Goal: Task Accomplishment & Management: Use online tool/utility

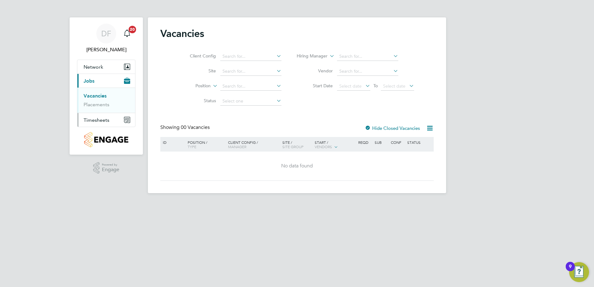
click at [98, 119] on span "Timesheets" at bounding box center [97, 120] width 26 height 6
click at [100, 110] on link "Timesheets" at bounding box center [97, 110] width 26 height 6
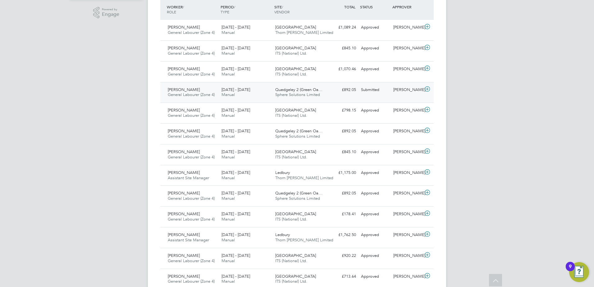
click at [428, 88] on icon at bounding box center [427, 89] width 8 height 5
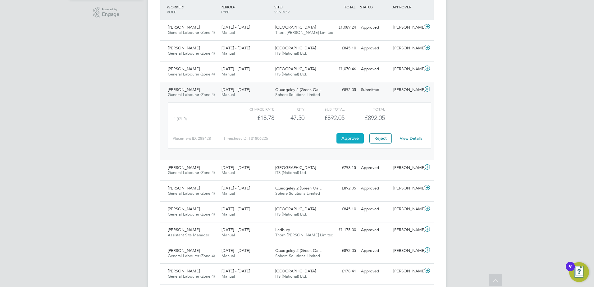
click at [347, 137] on button "Approve" at bounding box center [349, 138] width 27 height 10
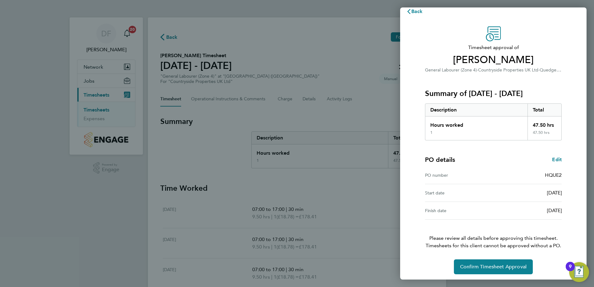
scroll to position [11, 0]
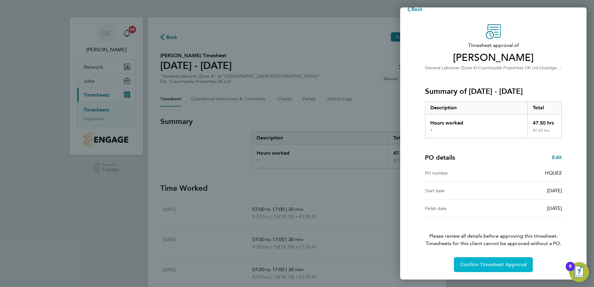
click at [497, 265] on span "Confirm Timesheet Approval" at bounding box center [493, 264] width 66 height 6
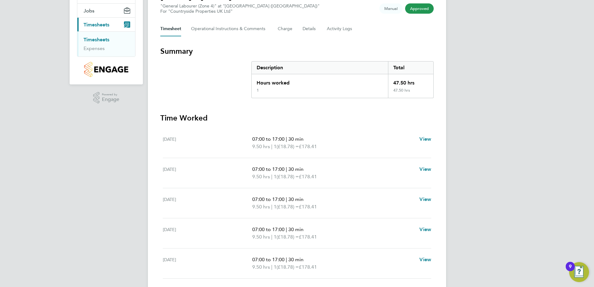
scroll to position [70, 0]
drag, startPoint x: 99, startPoint y: 38, endPoint x: 102, endPoint y: 39, distance: 3.4
click at [99, 38] on link "Timesheets" at bounding box center [97, 40] width 26 height 6
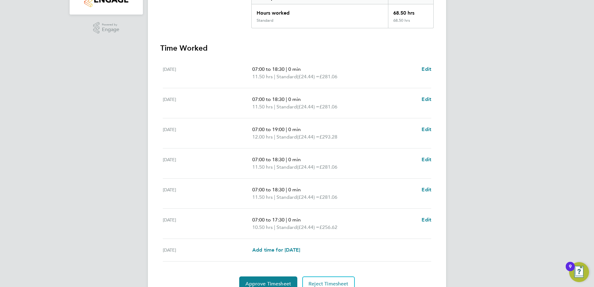
scroll to position [169, 0]
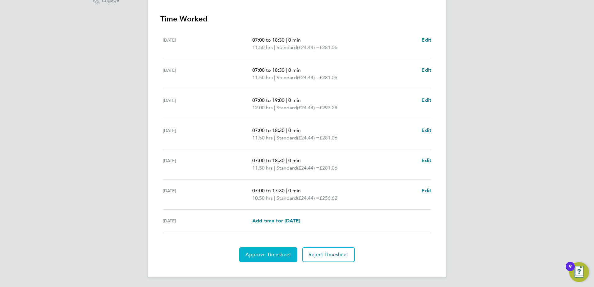
click at [267, 256] on span "Approve Timesheet" at bounding box center [268, 254] width 46 height 6
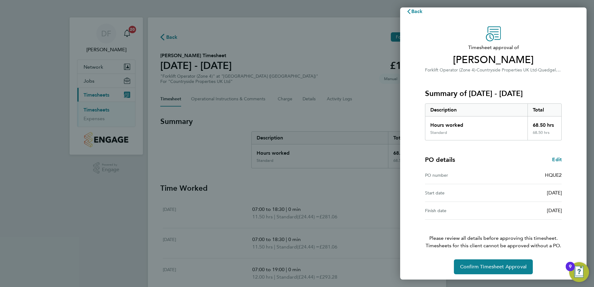
scroll to position [11, 0]
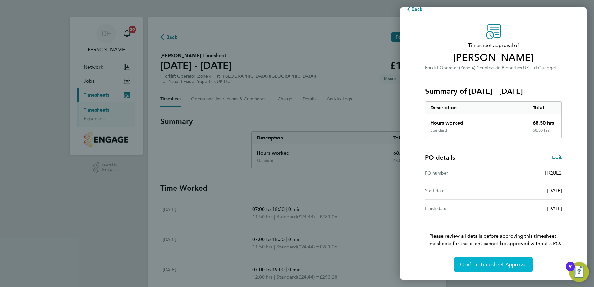
click at [480, 263] on span "Confirm Timesheet Approval" at bounding box center [493, 264] width 66 height 6
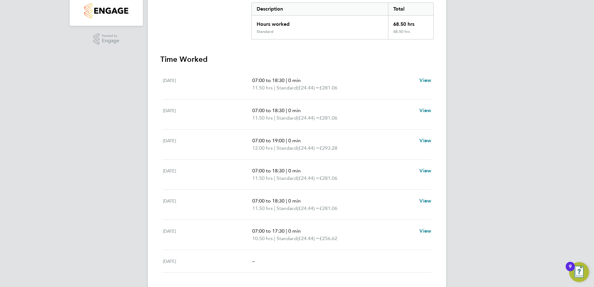
scroll to position [139, 0]
